Goal: Task Accomplishment & Management: Manage account settings

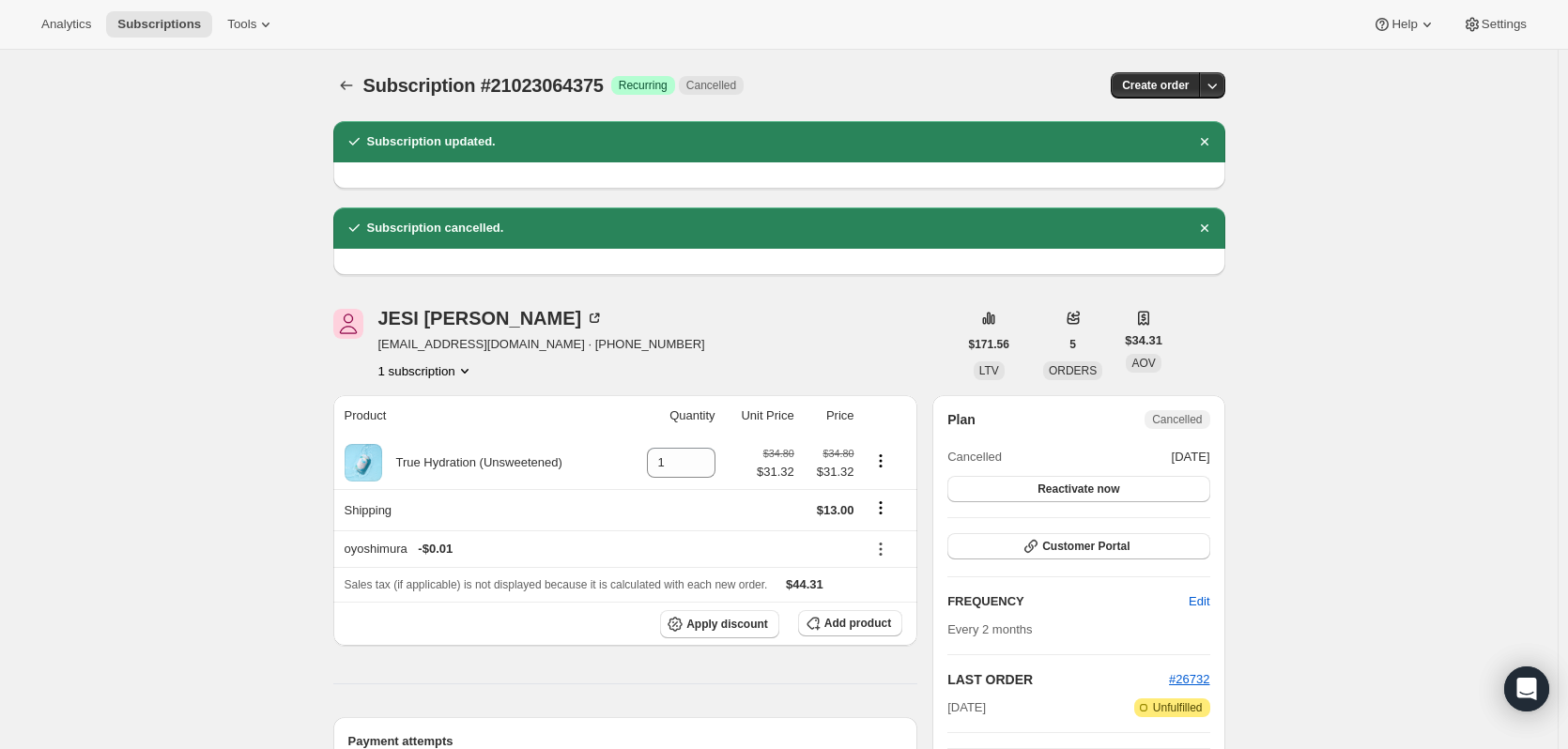
scroll to position [375, 0]
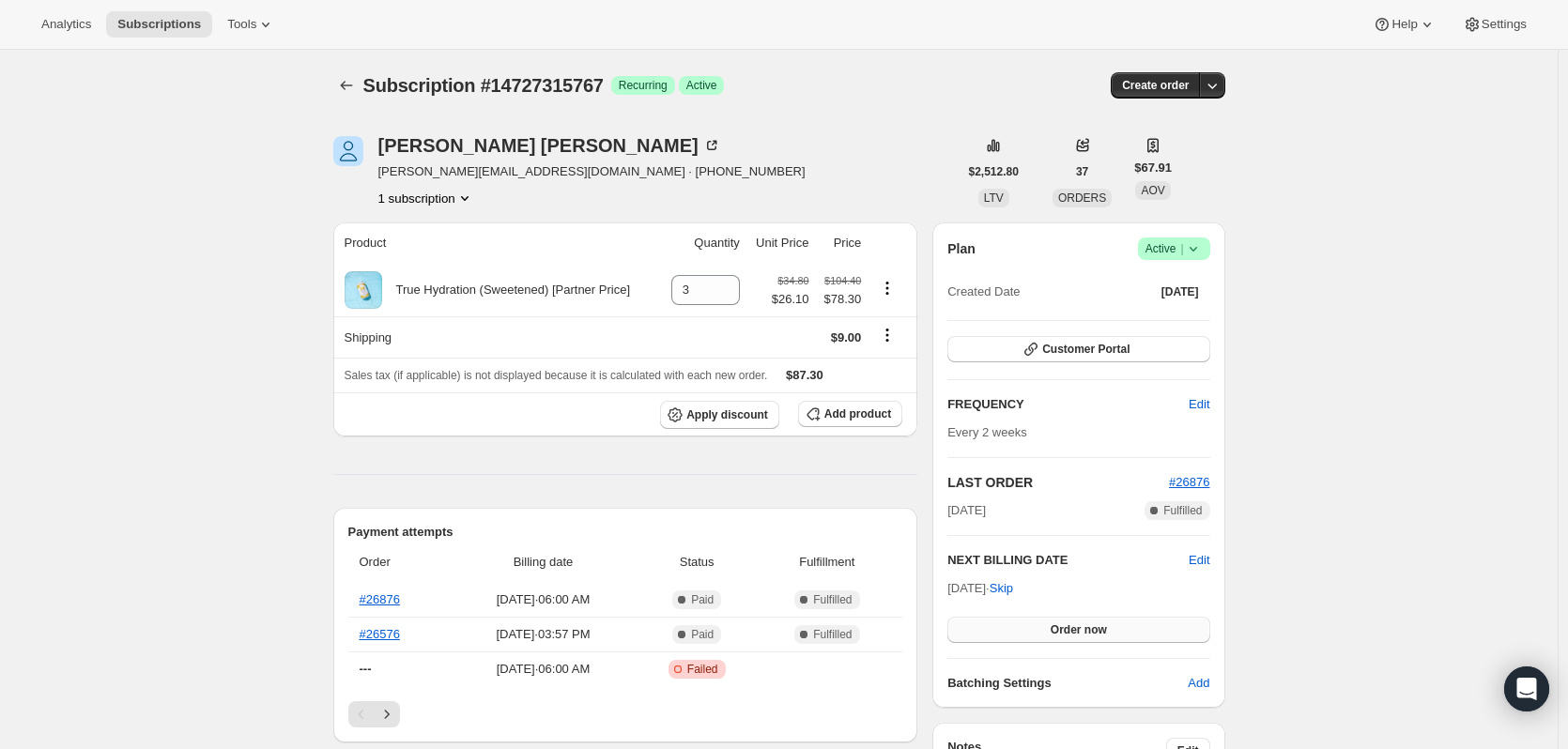
click at [1085, 632] on span "Order now" at bounding box center [1079, 629] width 57 height 15
click at [1085, 632] on span "Click to confirm" at bounding box center [1078, 629] width 86 height 15
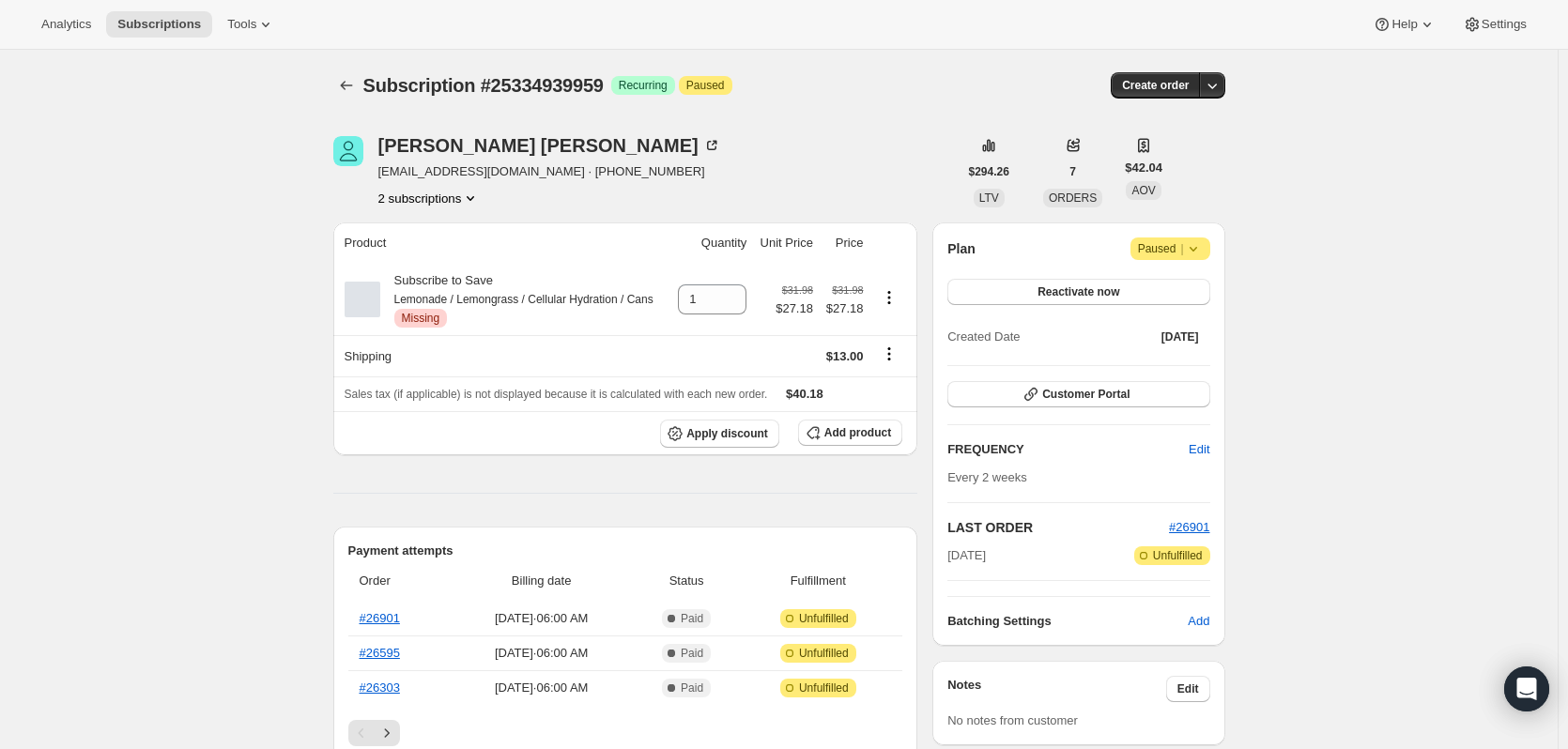
click at [1203, 254] on icon at bounding box center [1193, 248] width 19 height 19
click at [871, 436] on span "Add product" at bounding box center [858, 431] width 66 height 15
click at [847, 437] on span "Add product" at bounding box center [858, 431] width 66 height 15
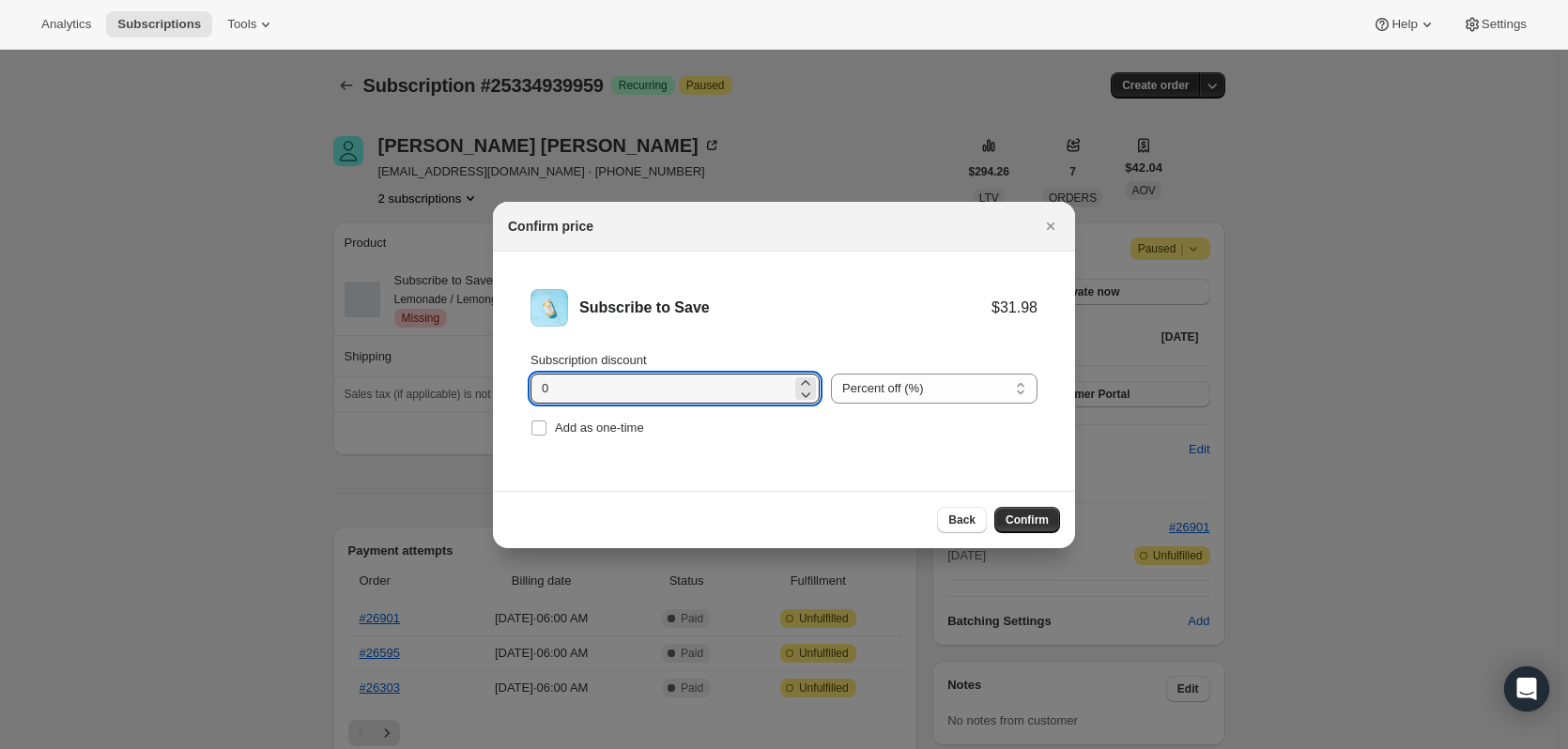
drag, startPoint x: 648, startPoint y: 377, endPoint x: 452, endPoint y: 380, distance: 196.0
type input "15"
click at [1024, 517] on span "Confirm" at bounding box center [1027, 519] width 43 height 15
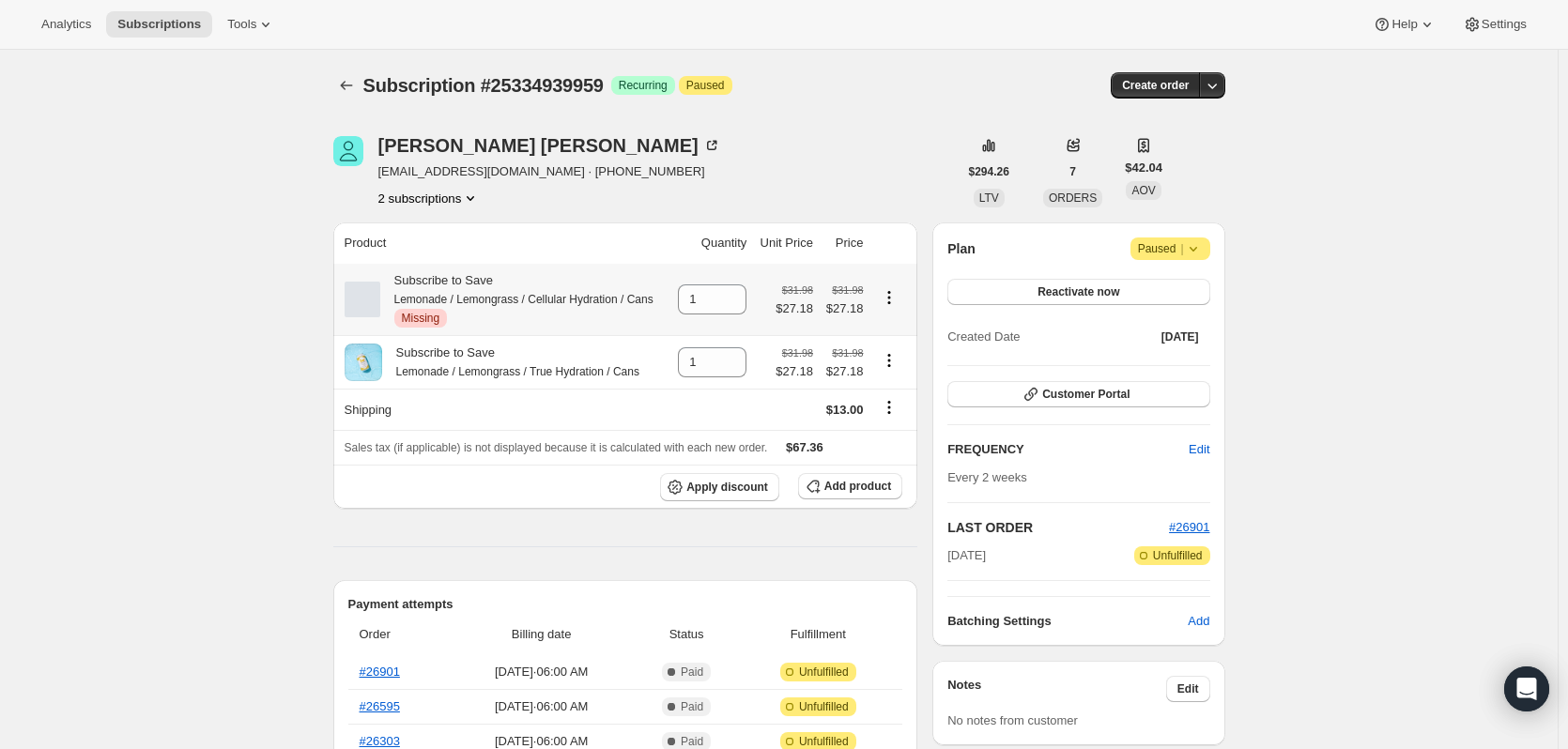
click at [897, 293] on icon "Product actions" at bounding box center [889, 297] width 19 height 19
click at [897, 334] on span "Remove" at bounding box center [895, 333] width 45 height 14
type input "0"
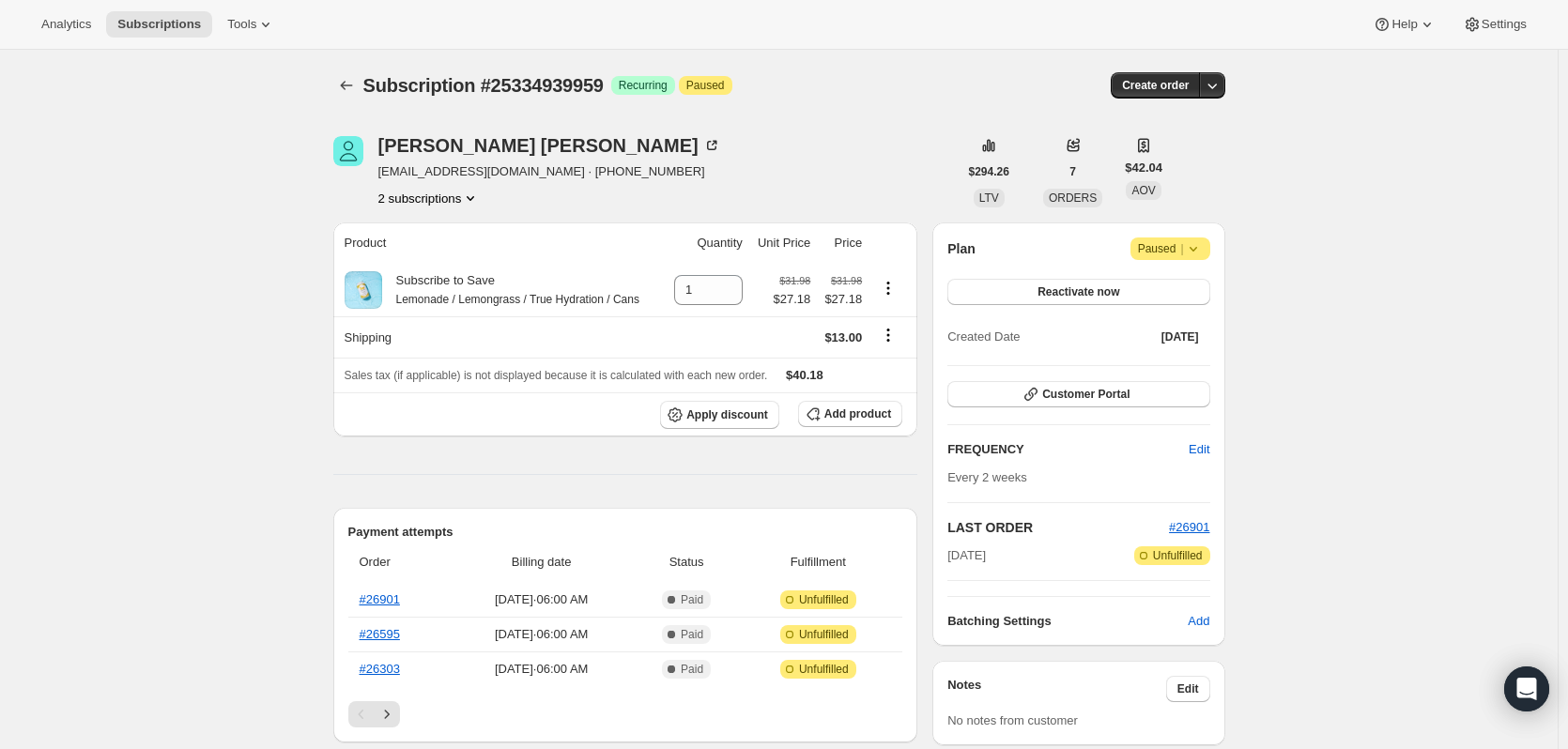
click at [383, 594] on link "#26901" at bounding box center [379, 599] width 40 height 14
